Goal: Information Seeking & Learning: Find specific page/section

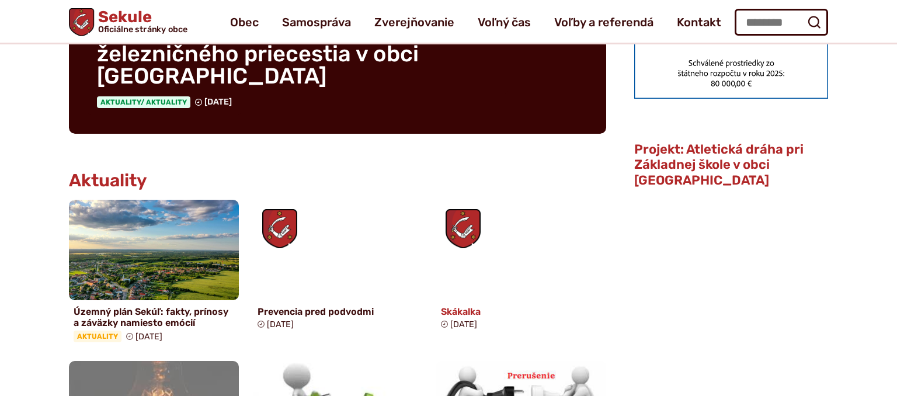
scroll to position [123, 0]
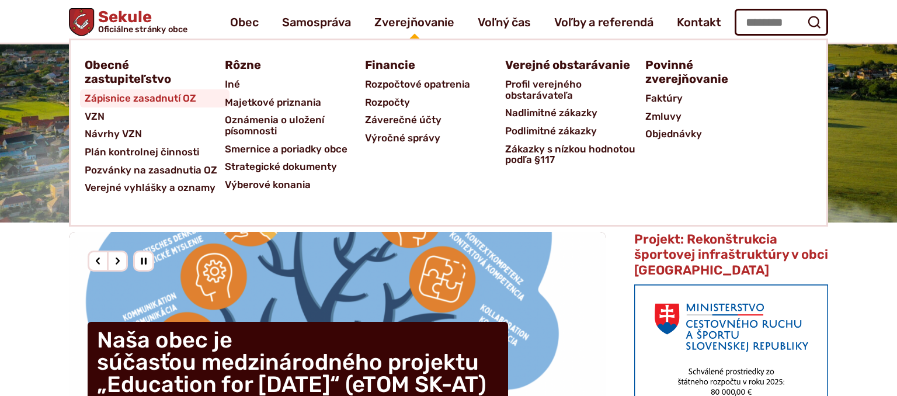
click at [179, 97] on span "Zápisnice zasadnutí OZ" at bounding box center [141, 98] width 112 height 18
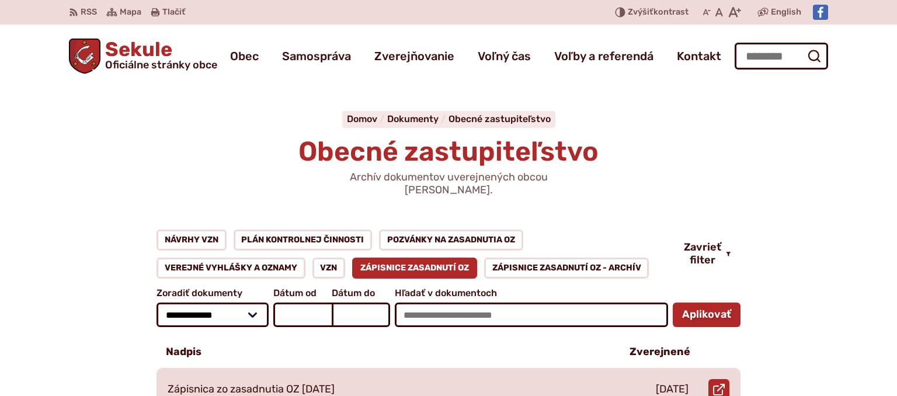
scroll to position [123, 0]
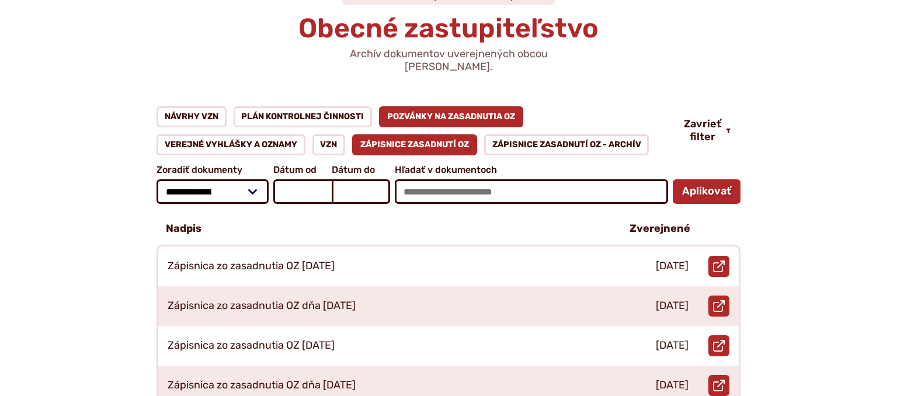
click at [469, 106] on link "Pozvánky na zasadnutia OZ" at bounding box center [451, 116] width 144 height 21
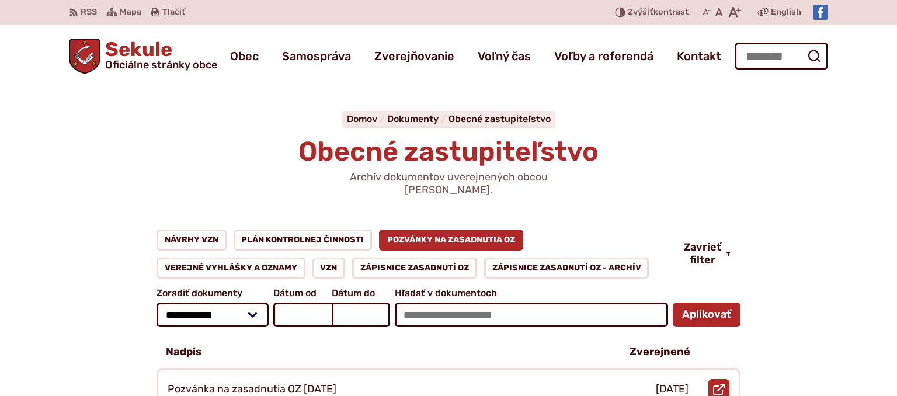
scroll to position [123, 0]
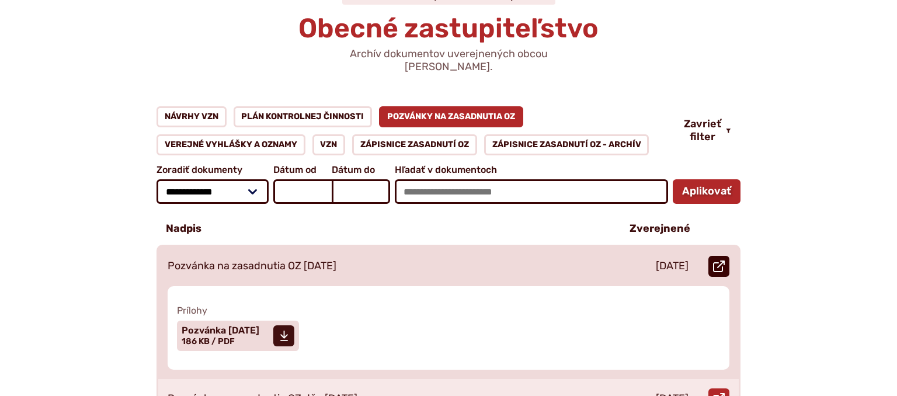
click at [719, 261] on use at bounding box center [719, 267] width 12 height 12
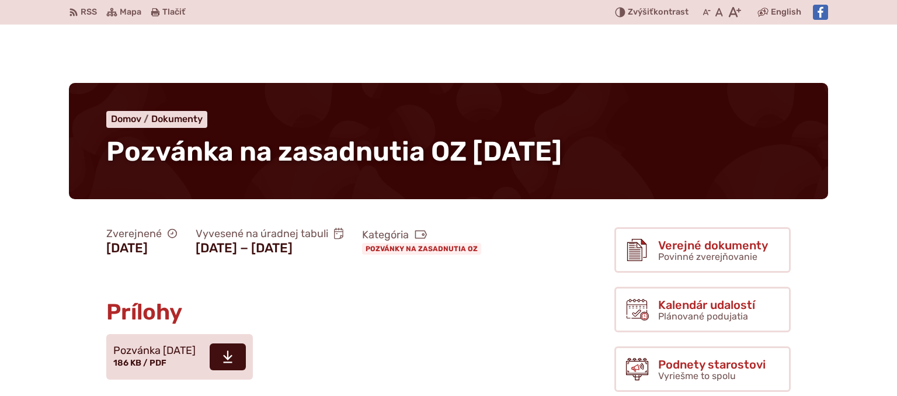
scroll to position [247, 0]
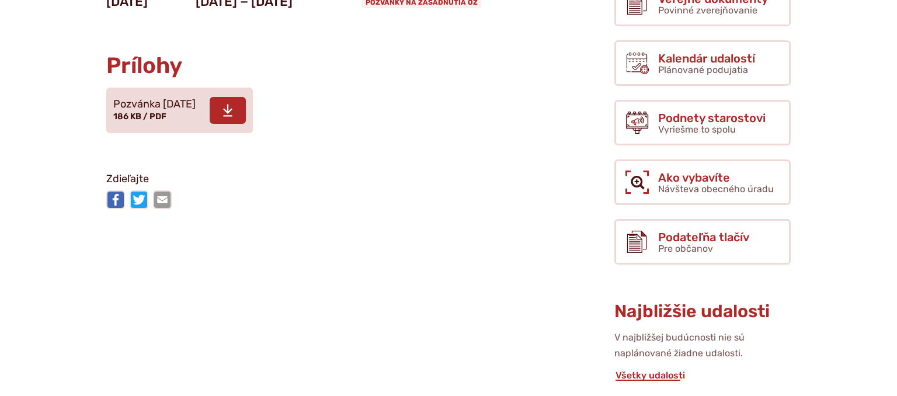
click at [233, 117] on icon at bounding box center [228, 110] width 11 height 14
